Goal: Task Accomplishment & Management: Manage account settings

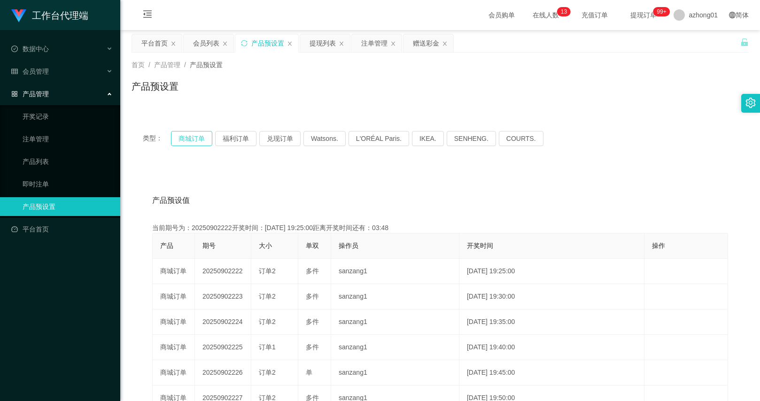
click at [200, 143] on button "商城订单" at bounding box center [191, 138] width 41 height 15
click at [191, 46] on div "会员列表" at bounding box center [209, 43] width 50 height 18
click at [210, 38] on div "会员列表" at bounding box center [206, 43] width 26 height 18
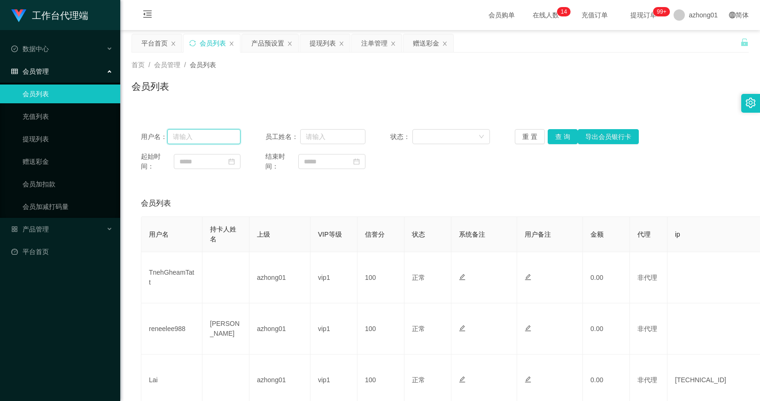
click at [215, 137] on input "text" at bounding box center [203, 136] width 73 height 15
paste input "Kenny0904"
type input "Kenny0904"
click at [552, 134] on button "查 询" at bounding box center [563, 136] width 30 height 15
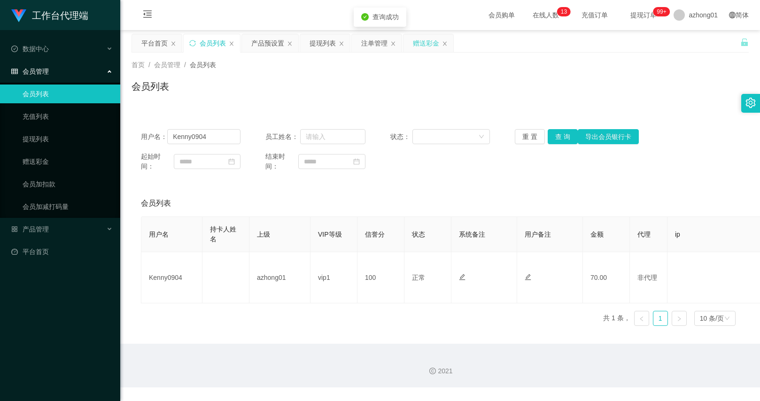
click at [429, 49] on div "赠送彩金" at bounding box center [426, 43] width 26 height 18
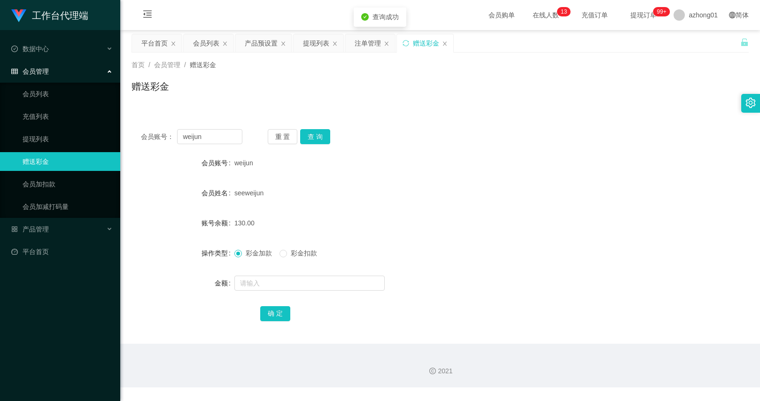
click at [223, 127] on div "会员账号： weijun 重 置 查 询 会员账号 weijun 会员姓名 seeweijun 账号余额 130.00 操作类型 彩金加款 彩金扣款 金额 确…" at bounding box center [440, 232] width 617 height 224
click at [222, 132] on input "weijun" at bounding box center [209, 136] width 65 height 15
paste input "Kenny0904"
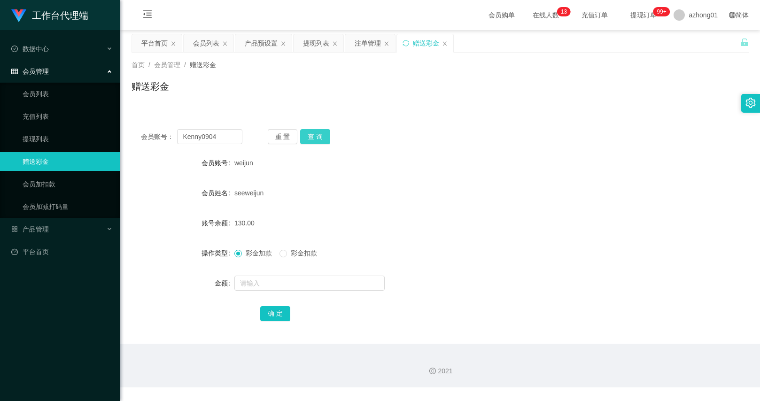
click at [308, 132] on button "查 询" at bounding box center [315, 136] width 30 height 15
click at [314, 134] on button "查 询" at bounding box center [315, 136] width 30 height 15
click at [228, 141] on input "Kenny0904" at bounding box center [209, 136] width 65 height 15
type input "Kenny0904"
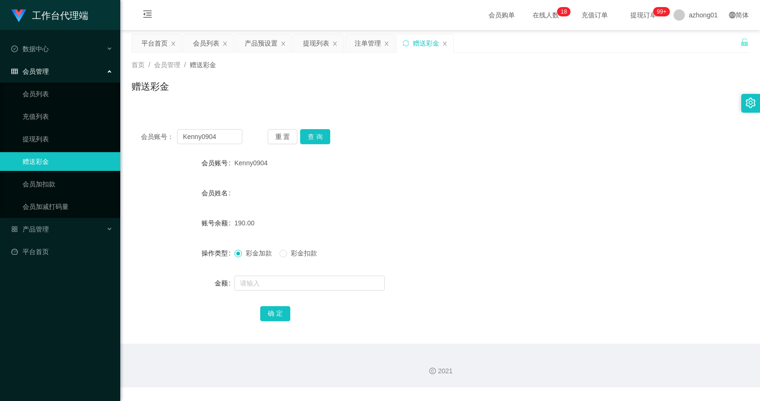
click at [462, 162] on div "Kenny0904" at bounding box center [414, 163] width 360 height 19
